Goal: Information Seeking & Learning: Understand process/instructions

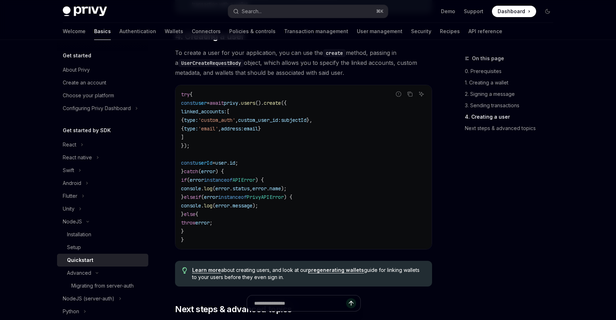
scroll to position [63, 0]
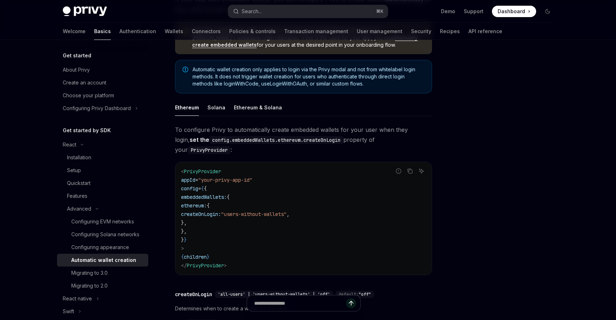
scroll to position [4, 0]
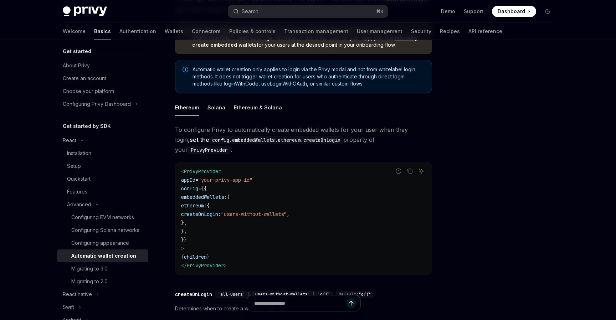
click at [149, 29] on div "Welcome Basics Authentication Wallets Connectors Policies & controls Transactio…" at bounding box center [282, 31] width 439 height 17
click at [165, 30] on link "Wallets" at bounding box center [174, 31] width 19 height 17
type textarea "*"
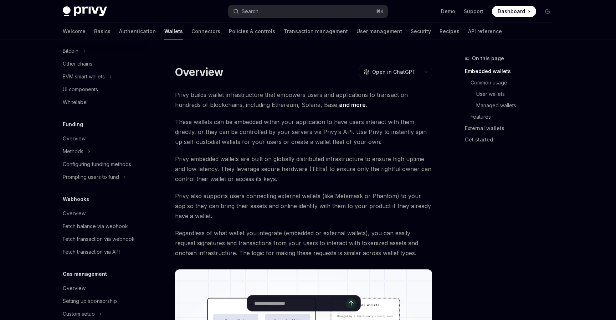
click at [312, 217] on span "Privy also supports users connecting external wallets (like Metamask or Phantom…" at bounding box center [303, 206] width 257 height 30
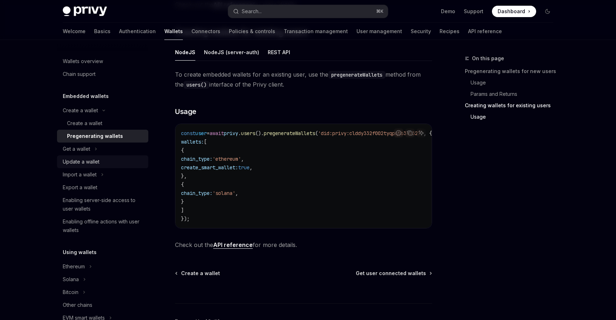
scroll to position [653, 0]
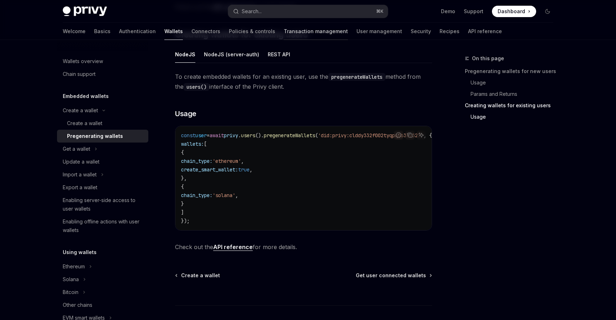
click at [284, 30] on link "Transaction management" at bounding box center [316, 31] width 64 height 17
type textarea "*"
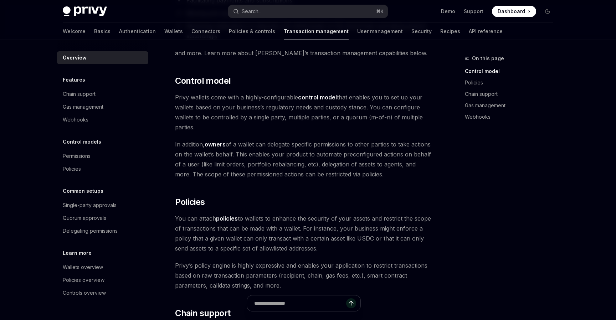
scroll to position [127, 0]
click at [250, 19] on div "Privy Docs home page Search... ⌘ K Demo Support Dashboard Dashboard Search..." at bounding box center [308, 11] width 490 height 23
click at [244, 11] on div "Search..." at bounding box center [252, 11] width 20 height 9
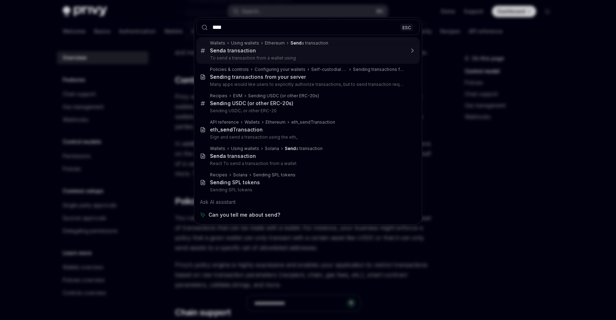
type input "*****"
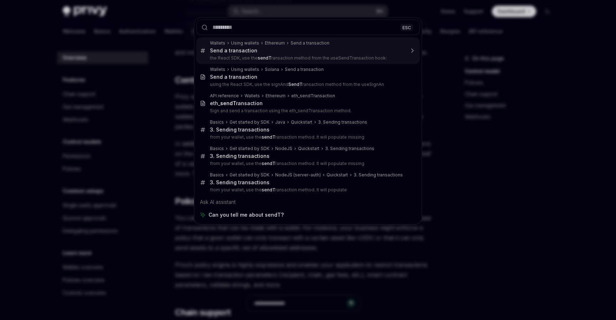
type textarea "*"
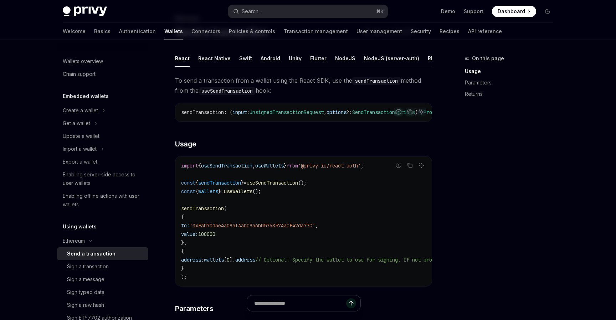
scroll to position [57, 0]
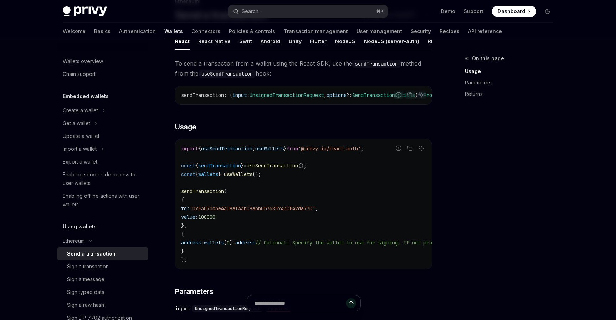
click at [244, 217] on code "import { useSendTransaction , useWallets } from '@privy-io/react-auth' ; const …" at bounding box center [367, 204] width 373 height 120
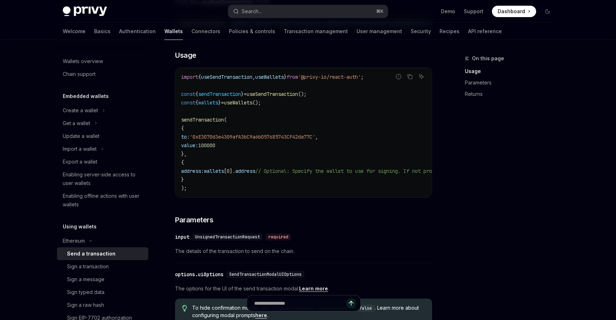
scroll to position [136, 0]
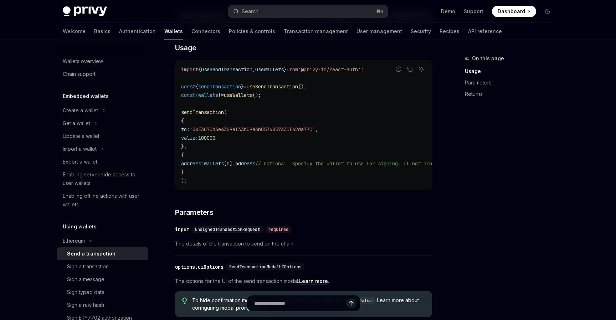
click at [293, 244] on div "​ input UnsignedTransactionRequest required The details of the transaction to s…" at bounding box center [303, 239] width 257 height 34
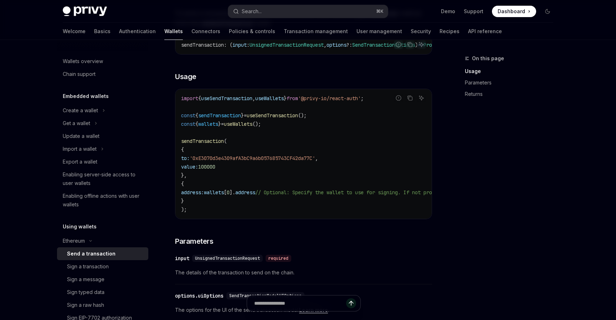
scroll to position [94, 0]
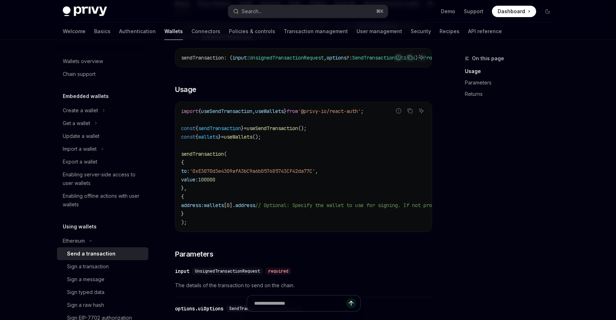
click at [215, 182] on span "100000" at bounding box center [206, 179] width 17 height 6
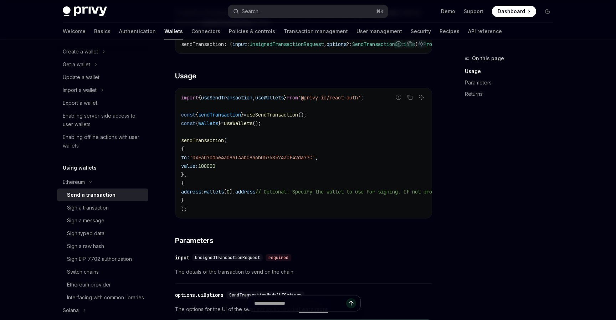
scroll to position [107, 0]
click at [406, 102] on button "Copy the contents from the code block" at bounding box center [409, 98] width 9 height 9
click at [465, 164] on div "On this page Usage Parameters Returns" at bounding box center [504, 187] width 108 height 266
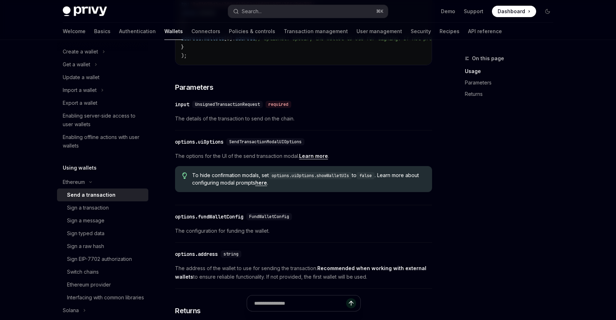
scroll to position [262, 0]
click at [264, 123] on span "The details of the transaction to send on the chain." at bounding box center [303, 118] width 257 height 9
click at [259, 10] on div "Search..." at bounding box center [252, 11] width 20 height 9
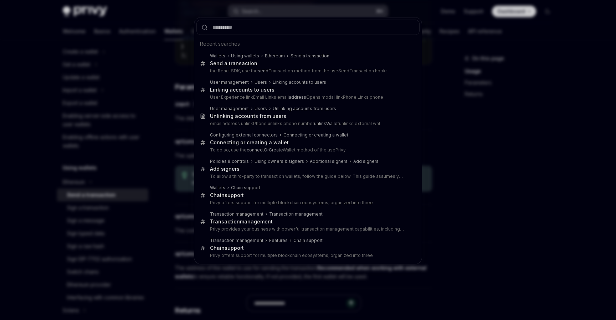
type input "**********"
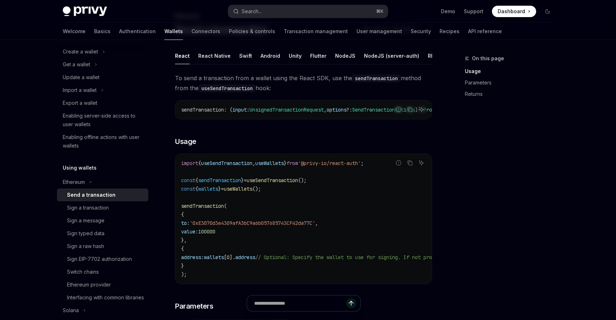
scroll to position [40, 0]
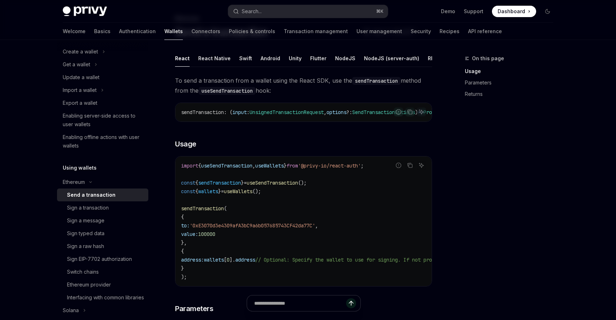
click at [285, 113] on span "UnsignedTransactionRequest" at bounding box center [286, 112] width 74 height 6
click at [261, 14] on div "Search..." at bounding box center [252, 11] width 20 height 9
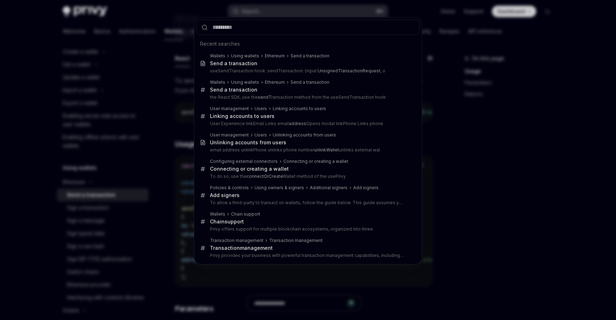
type input "**********"
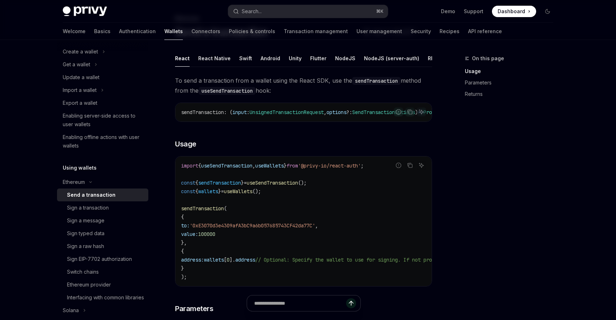
type textarea "*"
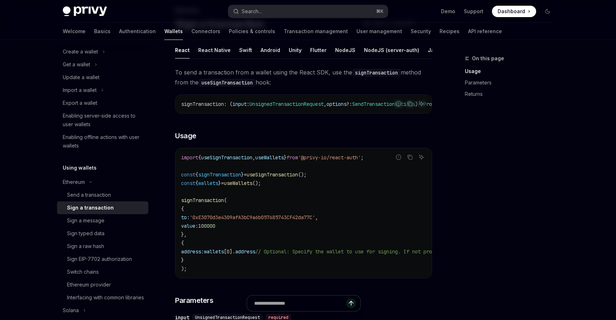
scroll to position [34, 0]
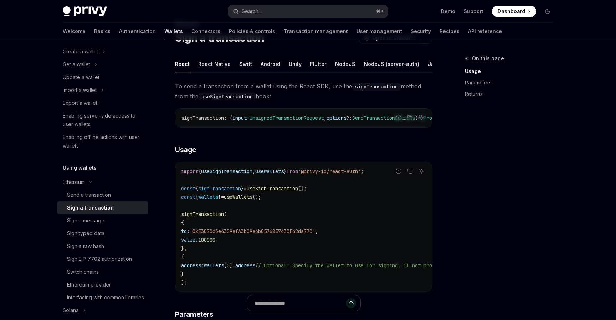
click at [367, 89] on code "signTransaction" at bounding box center [376, 87] width 48 height 8
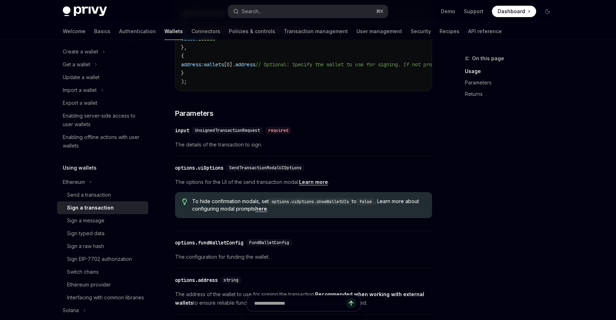
scroll to position [237, 0]
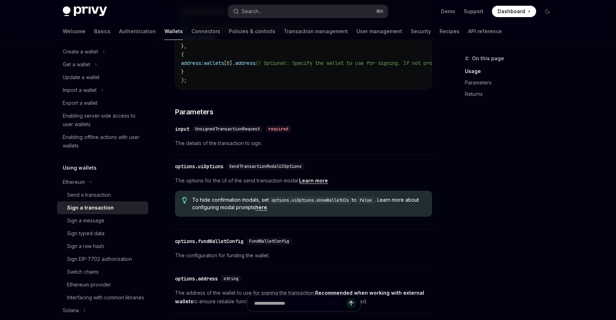
click at [252, 147] on span "The details of the transaction to sign." at bounding box center [303, 143] width 257 height 9
click at [223, 132] on span "UnsignedTransactionRequest" at bounding box center [227, 129] width 65 height 6
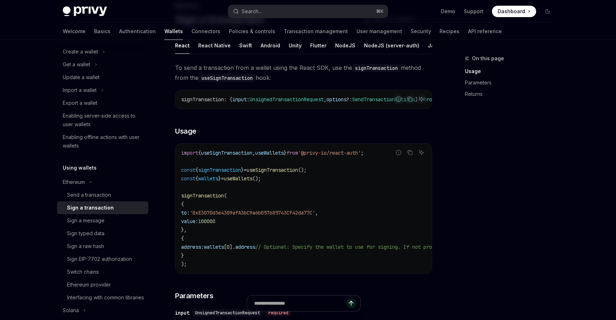
scroll to position [52, 0]
click at [270, 100] on span "UnsignedTransactionRequest" at bounding box center [286, 100] width 74 height 6
click at [230, 198] on code "import { useSignTransaction , useWallets } from '@privy-io/react-auth' ; const …" at bounding box center [367, 209] width 373 height 120
click at [347, 178] on code "import { useSignTransaction , useWallets } from '@privy-io/react-auth' ; const …" at bounding box center [367, 209] width 373 height 120
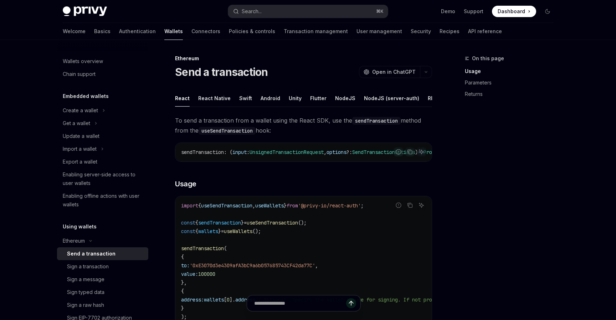
type textarea "*"
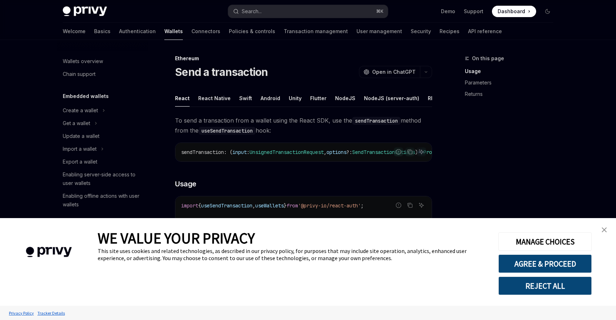
click at [605, 227] on img "close banner" at bounding box center [603, 229] width 5 height 5
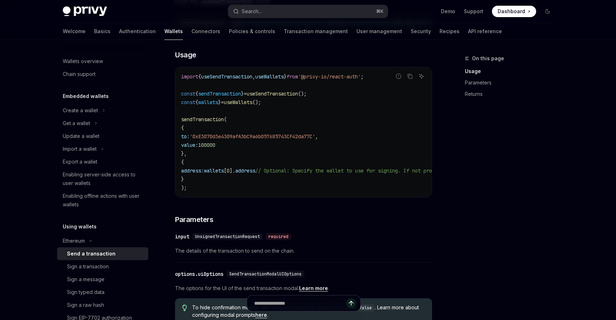
scroll to position [130, 0]
click at [305, 247] on div "​ input UnsignedTransactionRequest required The details of the transaction to s…" at bounding box center [303, 245] width 257 height 34
click at [223, 239] on span "UnsignedTransactionRequest" at bounding box center [227, 236] width 65 height 6
click at [238, 254] on span "The details of the transaction to send on the chain." at bounding box center [303, 250] width 257 height 9
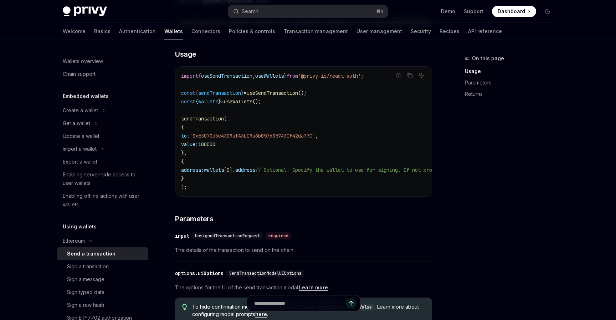
click at [270, 254] on span "The details of the transaction to send on the chain." at bounding box center [303, 250] width 257 height 9
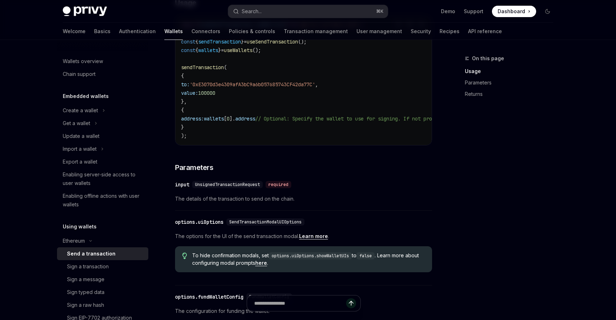
scroll to position [169, 0]
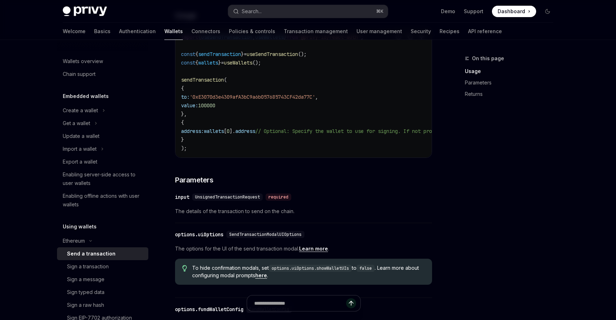
click at [228, 200] on span "UnsignedTransactionRequest" at bounding box center [227, 197] width 65 height 6
click at [231, 200] on span "UnsignedTransactionRequest" at bounding box center [227, 197] width 65 height 6
drag, startPoint x: 262, startPoint y: 203, endPoint x: 197, endPoint y: 203, distance: 65.2
click at [197, 201] on div "UnsignedTransactionRequest" at bounding box center [227, 196] width 71 height 7
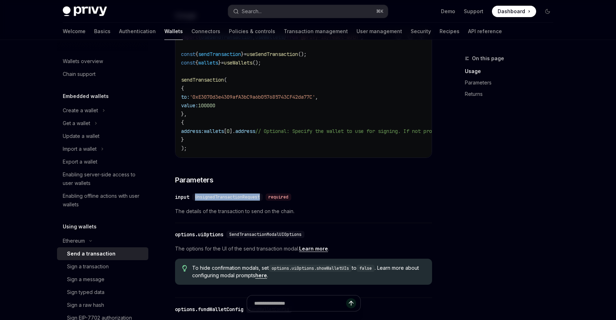
copy span "UnsignedTransactionRequest"
